Goal: Go to known website: Go to known website

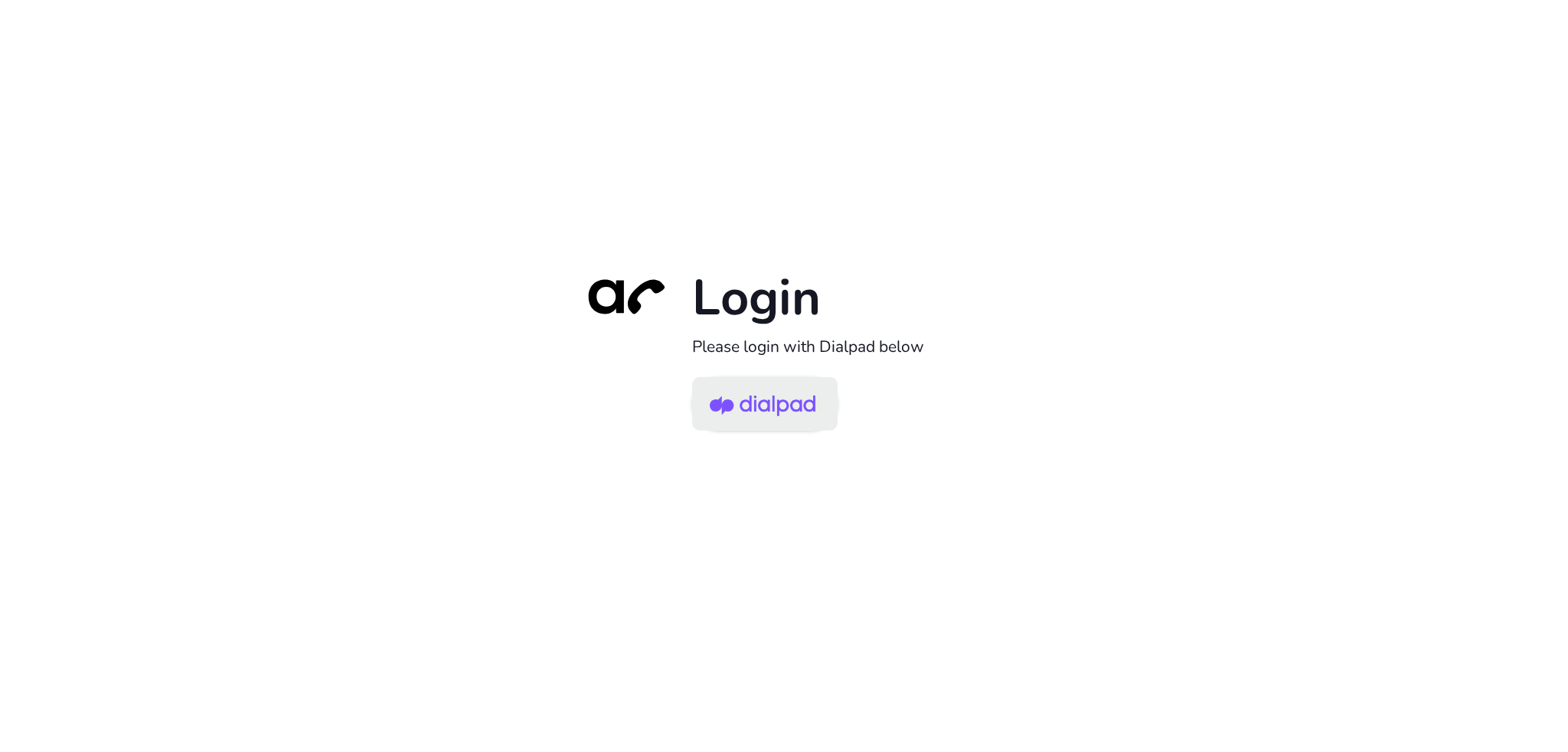
click at [812, 391] on img at bounding box center [762, 405] width 105 height 49
click at [806, 403] on img at bounding box center [762, 405] width 105 height 49
click at [772, 391] on img at bounding box center [762, 405] width 105 height 49
